Goal: Use online tool/utility

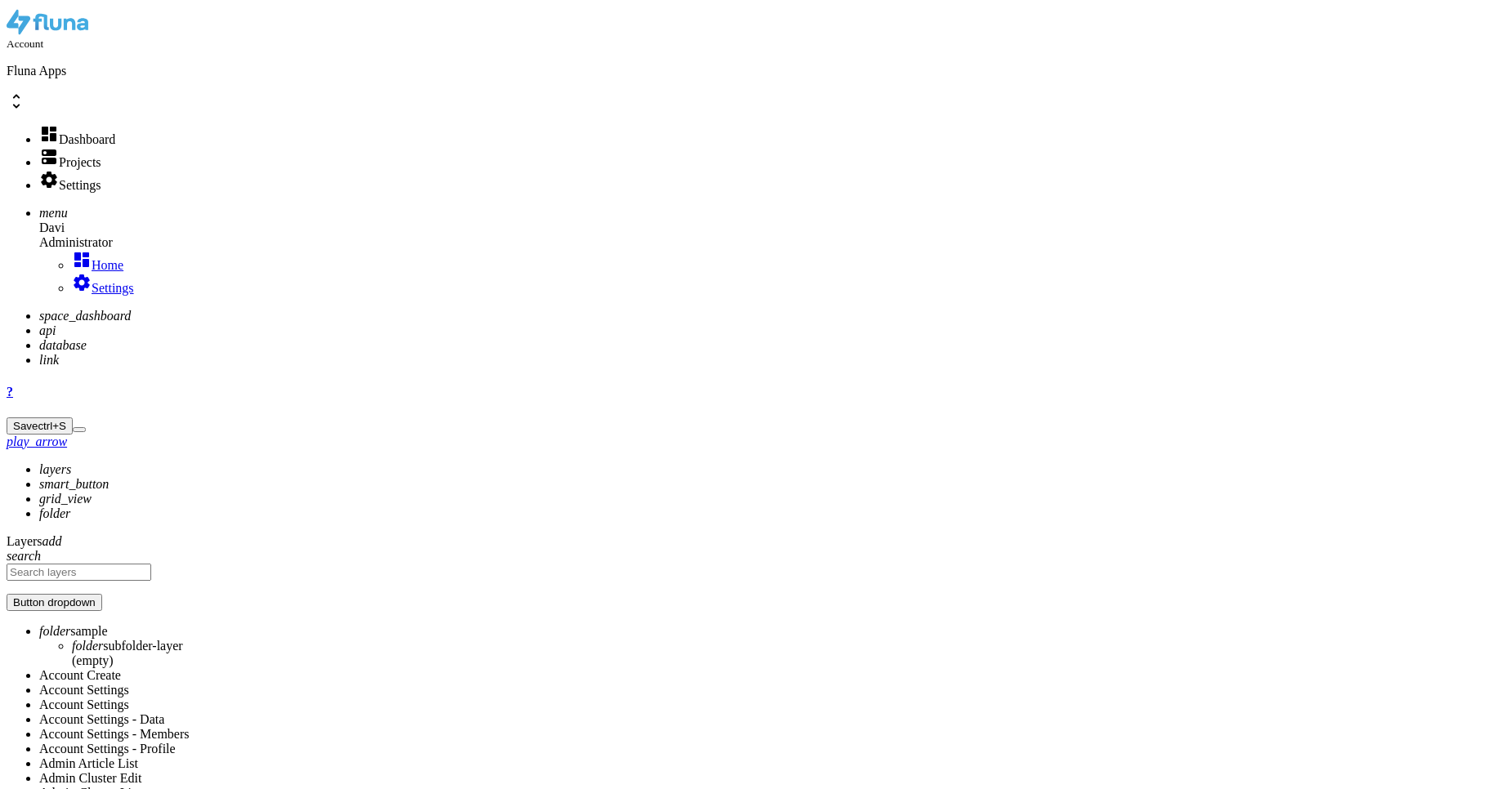
click at [39, 323] on li "api" at bounding box center [772, 331] width 1466 height 15
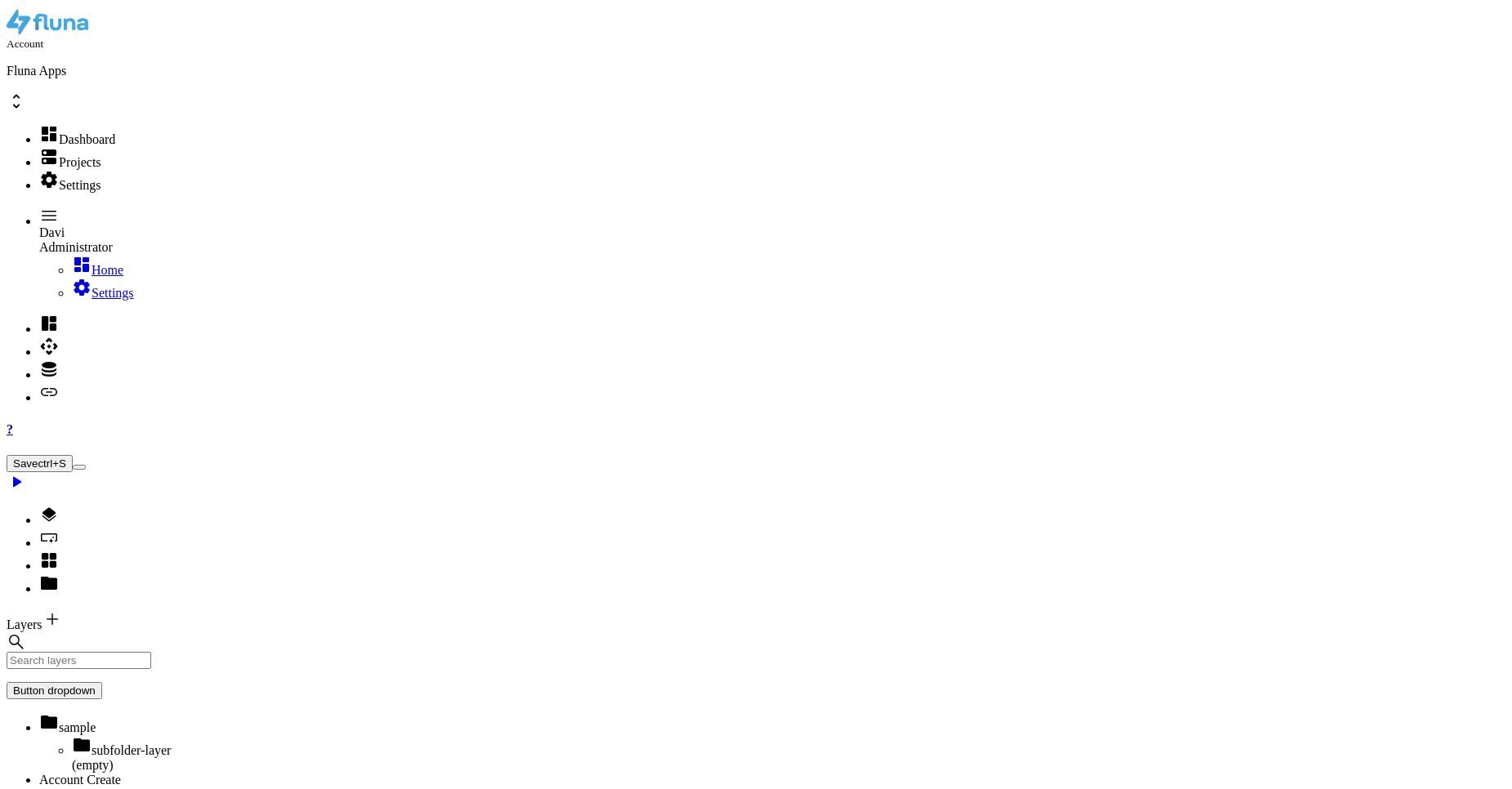
type input "regis"
